Goal: Task Accomplishment & Management: Use online tool/utility

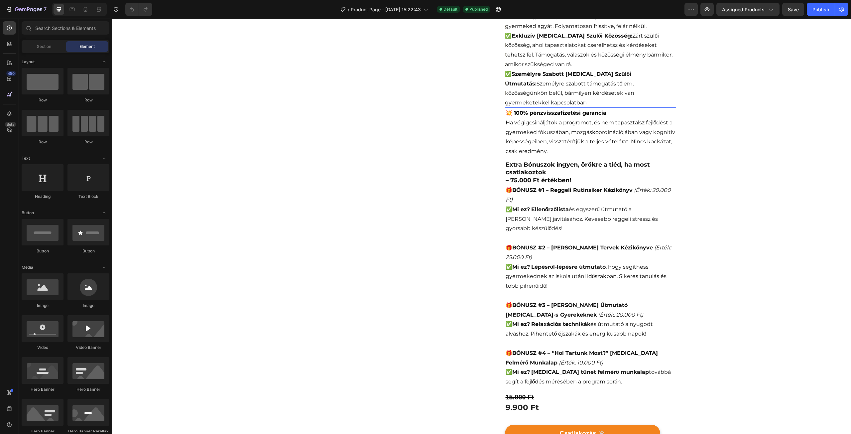
scroll to position [299, 0]
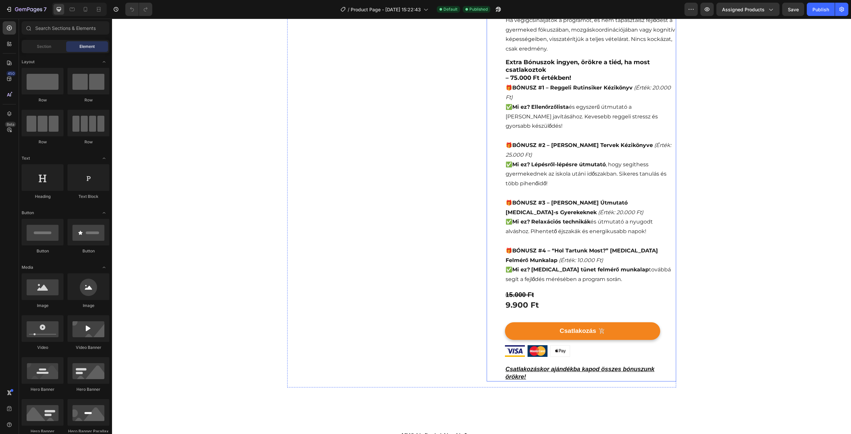
click at [546, 288] on div "Image Image Row Mozgás Iskolája - [MEDICAL_DATA] Fejlesztő Program (P) Title [D…" at bounding box center [590, 71] width 171 height 622
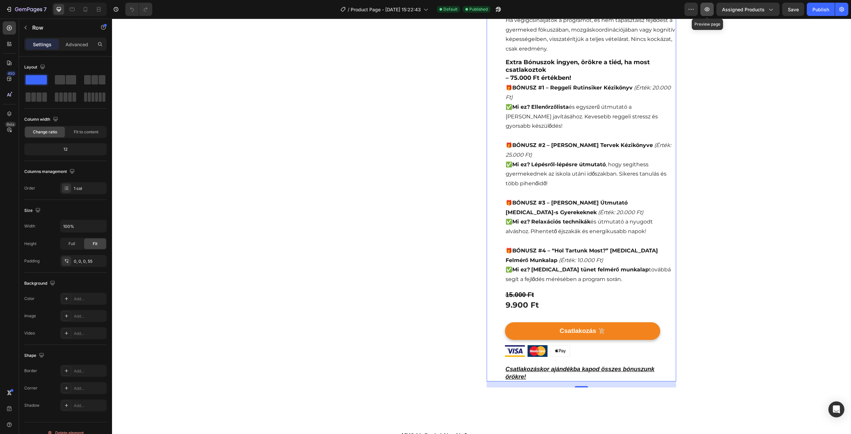
click at [708, 11] on icon "button" at bounding box center [707, 9] width 7 height 7
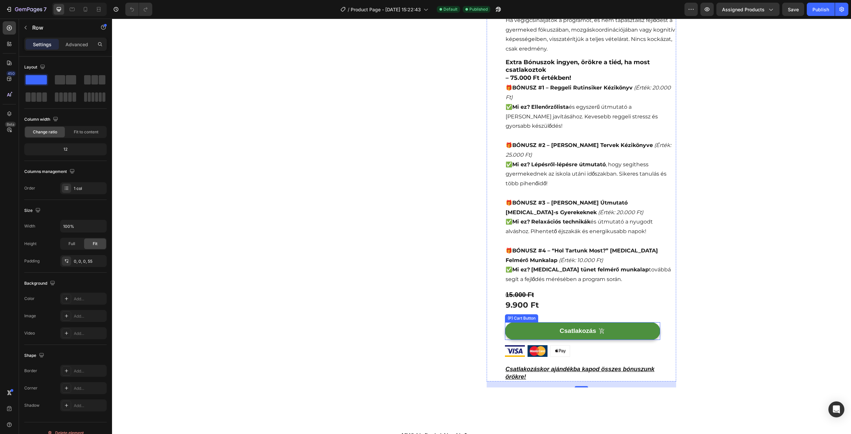
click at [513, 322] on button "Csatlakozás" at bounding box center [582, 331] width 155 height 18
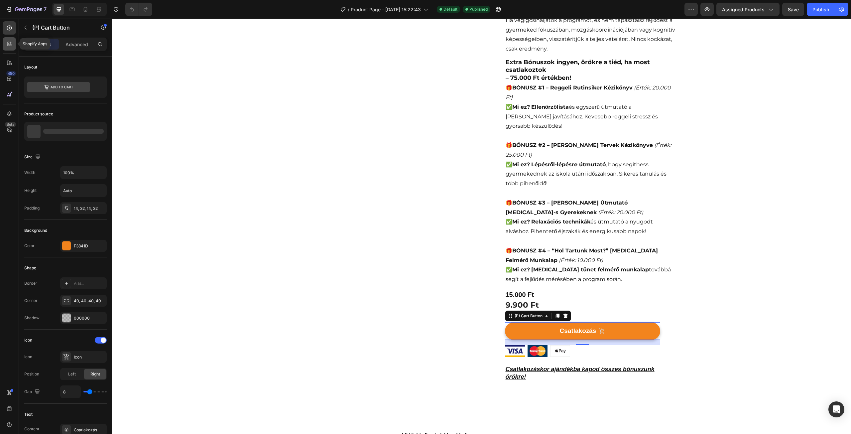
click at [9, 48] on div at bounding box center [9, 43] width 13 height 13
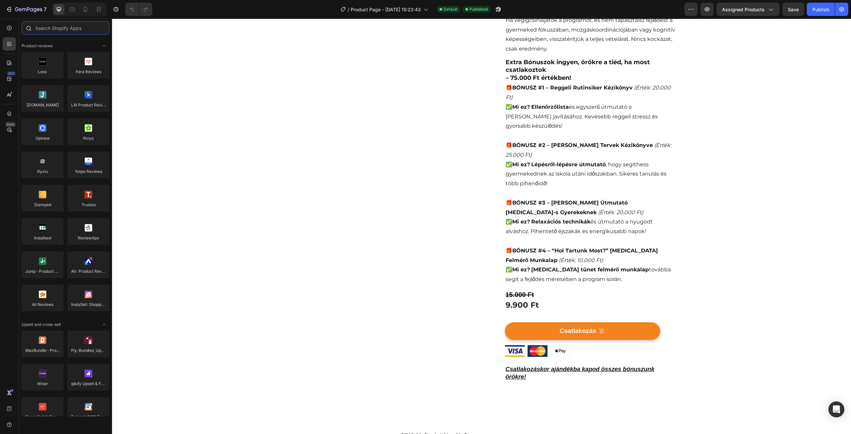
click at [52, 31] on input "text" at bounding box center [66, 27] width 88 height 13
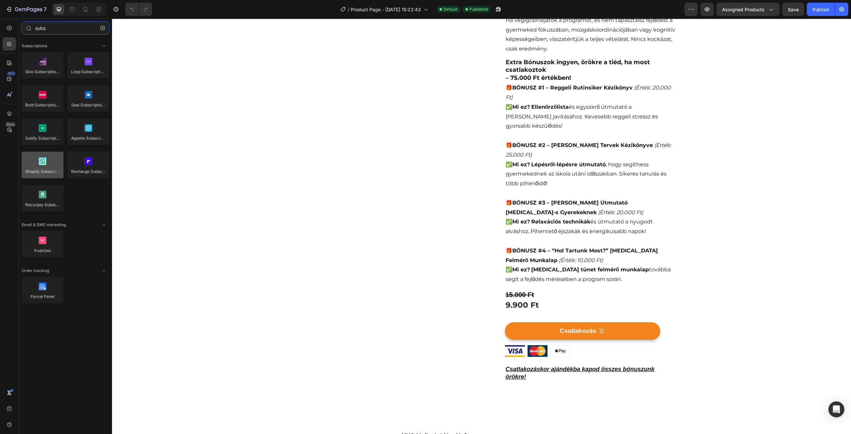
type input "subs"
click at [41, 165] on div at bounding box center [43, 165] width 42 height 27
drag, startPoint x: 161, startPoint y: 190, endPoint x: 545, endPoint y: 344, distance: 413.3
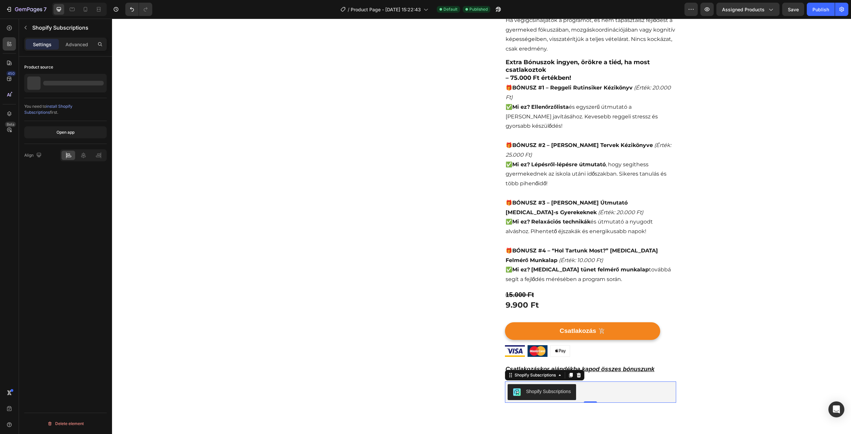
click at [81, 88] on div at bounding box center [65, 83] width 82 height 19
click at [76, 48] on div "Advanced" at bounding box center [76, 44] width 33 height 11
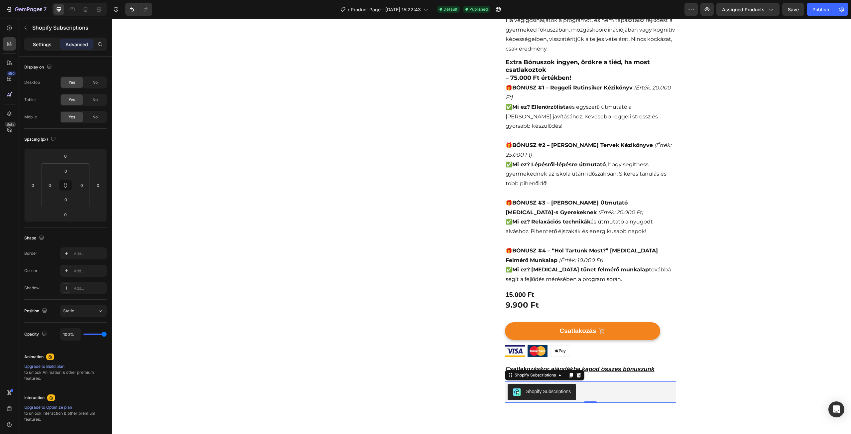
click at [44, 42] on p "Settings" at bounding box center [42, 44] width 19 height 7
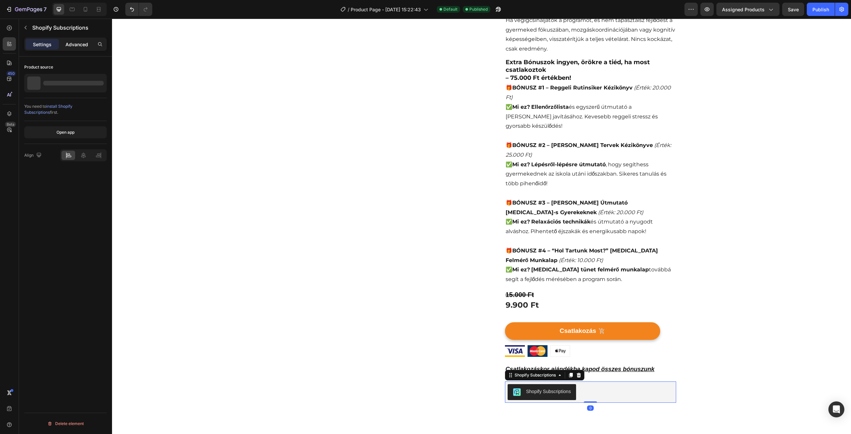
click at [68, 43] on p "Advanced" at bounding box center [76, 44] width 23 height 7
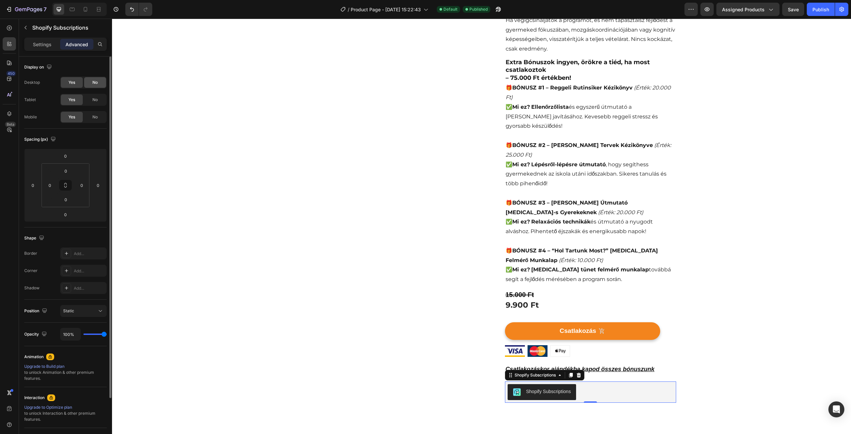
click at [94, 81] on span "No" at bounding box center [94, 82] width 5 height 6
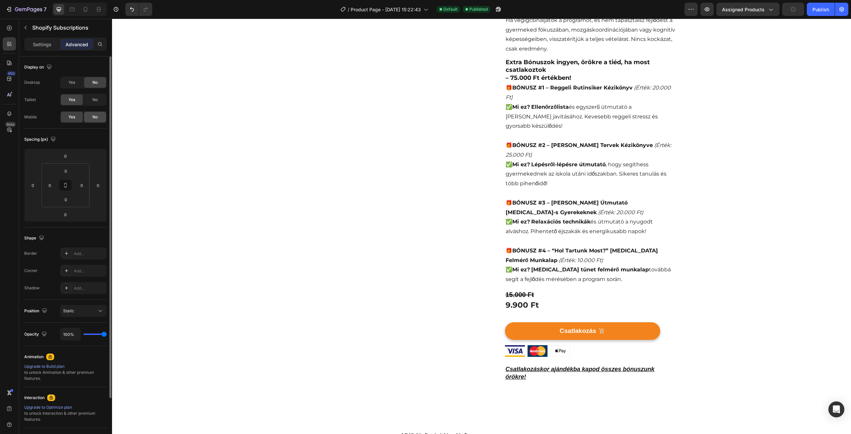
click at [99, 112] on div "No" at bounding box center [95, 117] width 22 height 11
click at [72, 78] on div "Yes" at bounding box center [72, 82] width 22 height 11
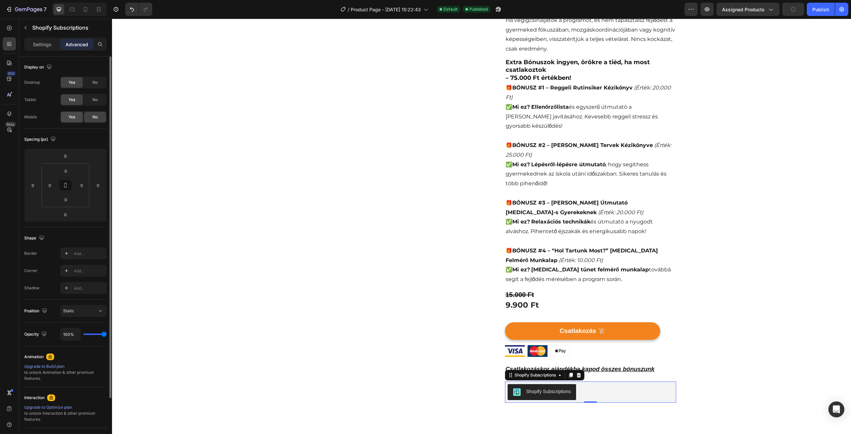
click at [71, 113] on div "Yes" at bounding box center [72, 117] width 22 height 11
click at [825, 12] on div "Publish" at bounding box center [820, 9] width 17 height 7
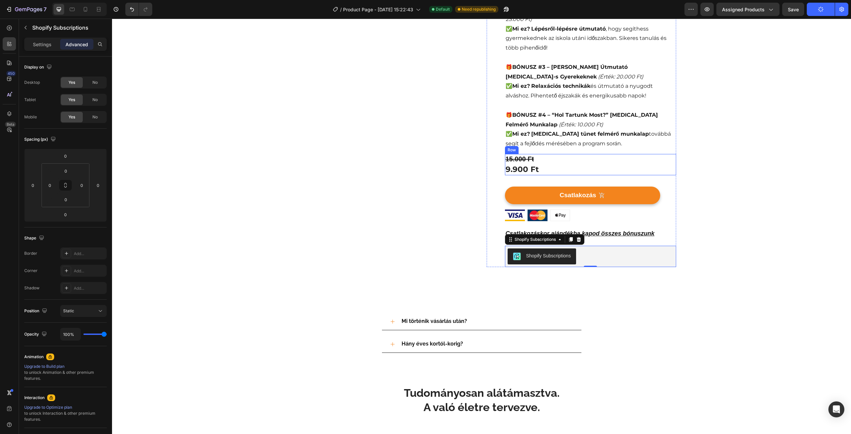
scroll to position [465, 0]
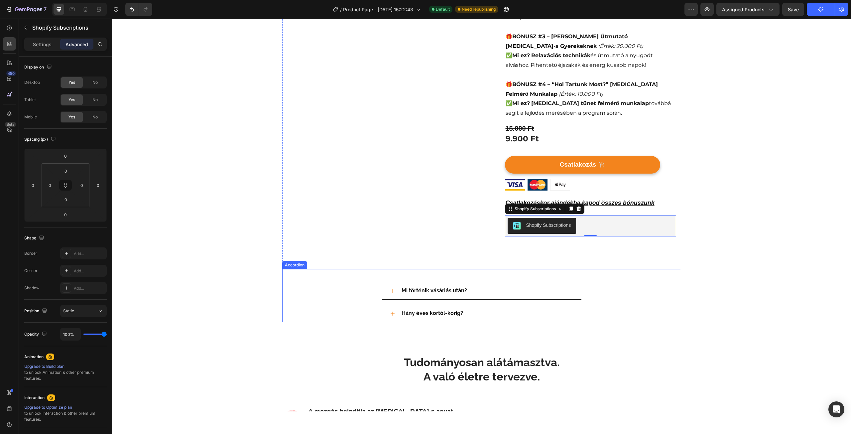
click at [623, 269] on div "Mi történik vásárlás után? Hány éves kortól-korig? Accordion" at bounding box center [481, 295] width 399 height 53
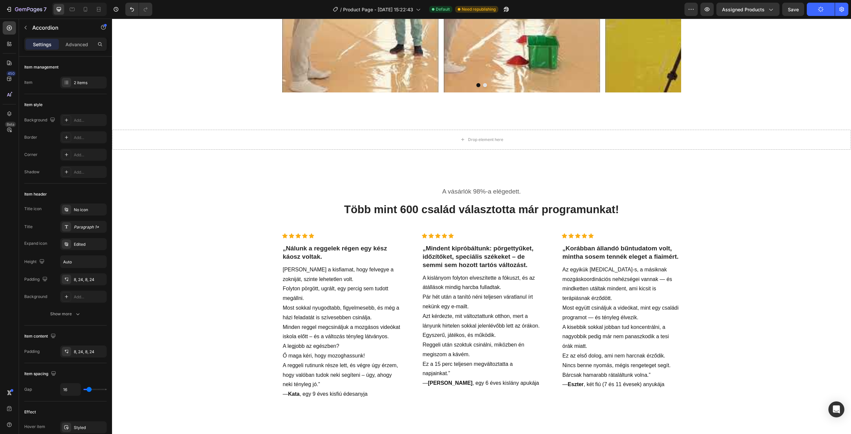
scroll to position [1363, 0]
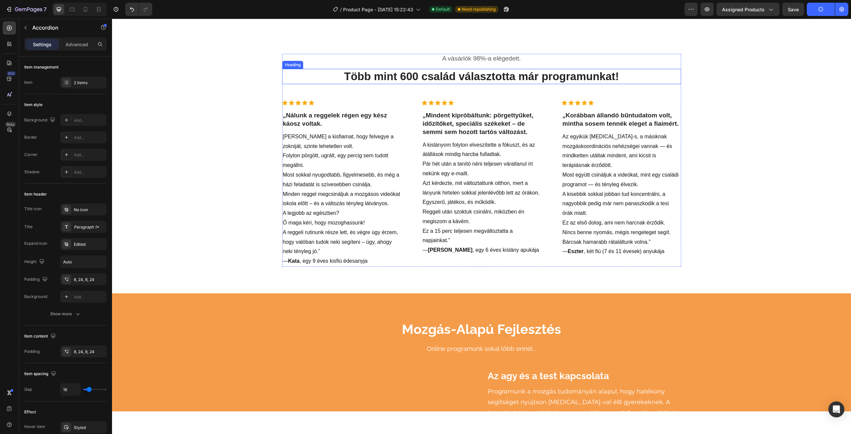
click at [409, 78] on h2 "Több mint 600 család választotta már programunkat!" at bounding box center [481, 77] width 399 height 16
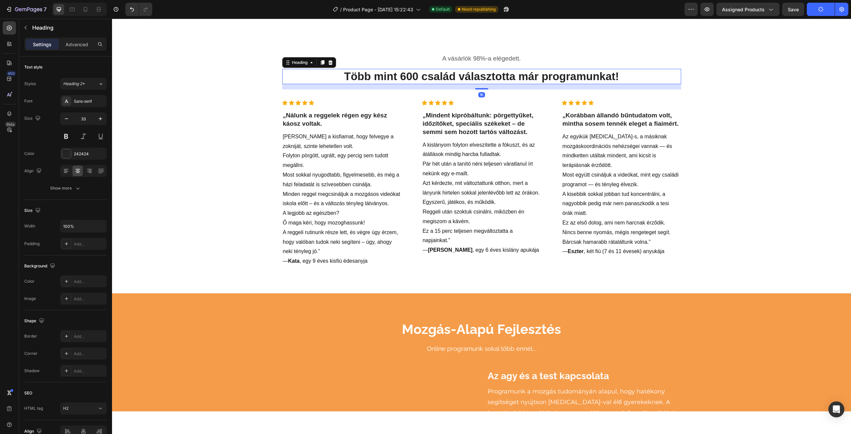
click at [407, 77] on h2 "Több mint 600 család választotta már programunkat!" at bounding box center [481, 77] width 399 height 16
click at [402, 76] on p "Több mint 600 család választotta már programunkat!" at bounding box center [482, 76] width 398 height 14
click at [416, 77] on p "Több mint 800 család választotta már programunkat!" at bounding box center [482, 76] width 398 height 14
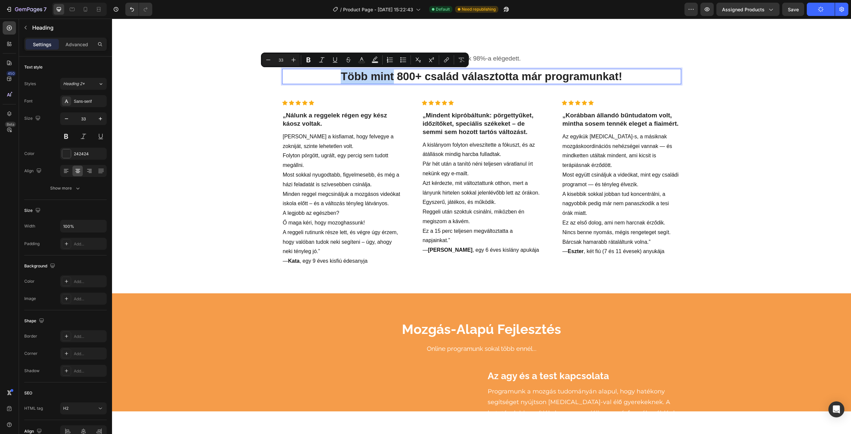
drag, startPoint x: 392, startPoint y: 80, endPoint x: 332, endPoint y: 78, distance: 59.9
click at [332, 78] on p "Több mint 800+ család választotta már programunkat!" at bounding box center [482, 76] width 398 height 14
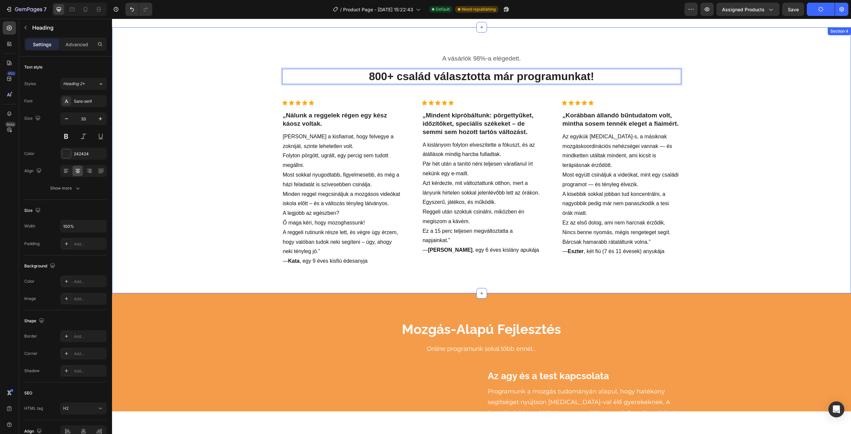
click at [362, 43] on div "A vásárlók 98%-a elégedett. Text block 800+ család választotta már programunkat…" at bounding box center [481, 160] width 739 height 266
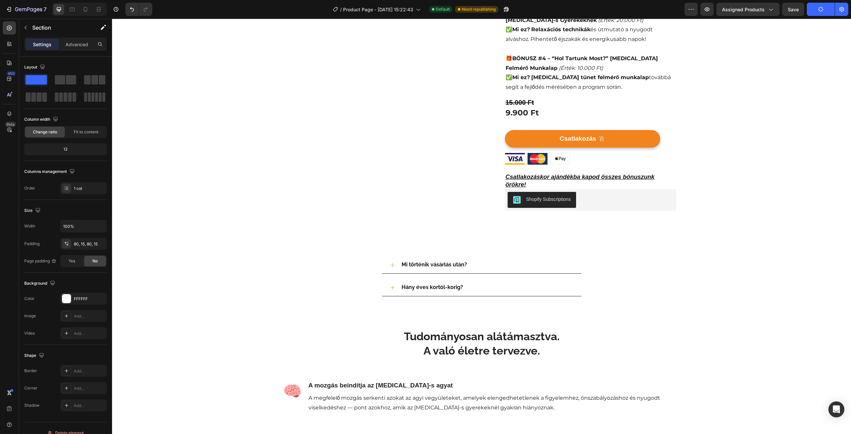
scroll to position [0, 0]
